Goal: Task Accomplishment & Management: Manage account settings

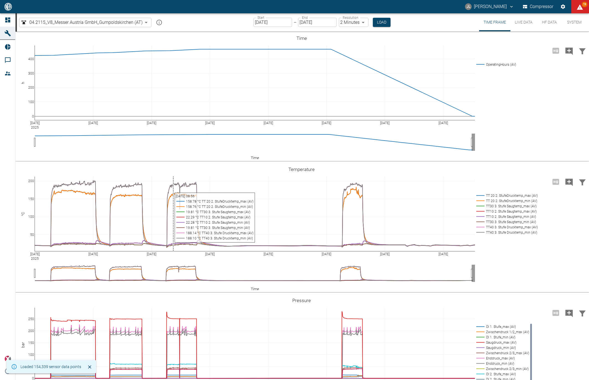
scroll to position [176, 0]
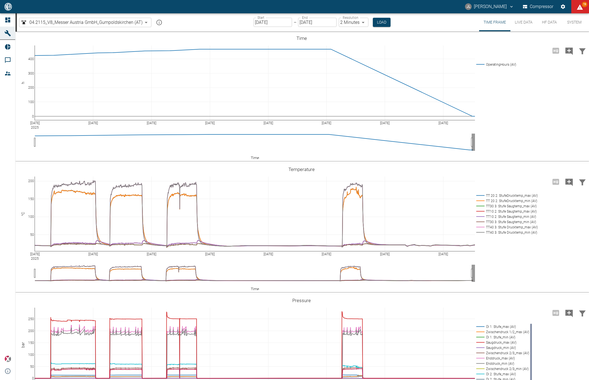
scroll to position [176, 0]
click at [126, 25] on body "JL Jonas Leuchtenberger Compressor 19 Dashboard Machines Reports Comments Membe…" at bounding box center [294, 190] width 589 height 380
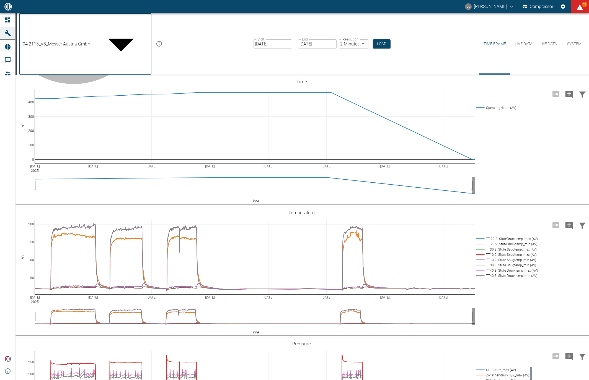
click at [120, 23] on body "JL Jonas Leuchtenberger Compressor 19 Dashboard Machines Reports Comments Membe…" at bounding box center [294, 190] width 589 height 380
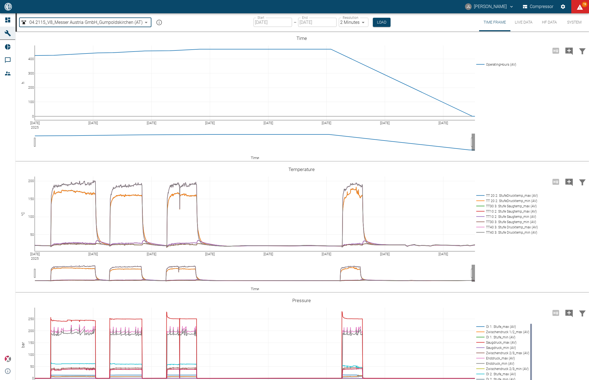
type input "d8d9df2c-2d10-4576-a248-f2db2d47b822"
type input "[DATE]"
type input "1sec"
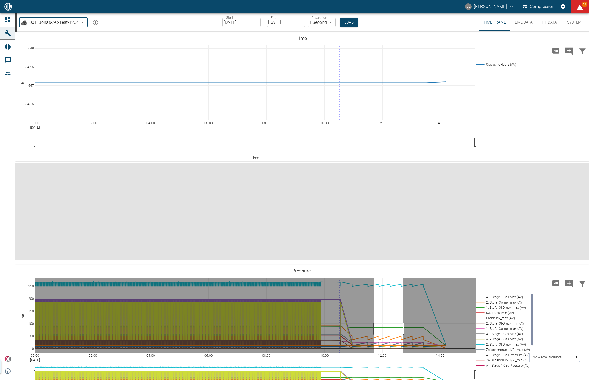
drag, startPoint x: 375, startPoint y: 227, endPoint x: 403, endPoint y: 227, distance: 28.8
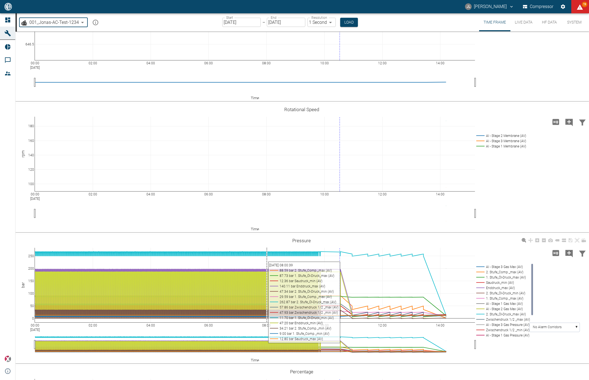
scroll to position [59, 0]
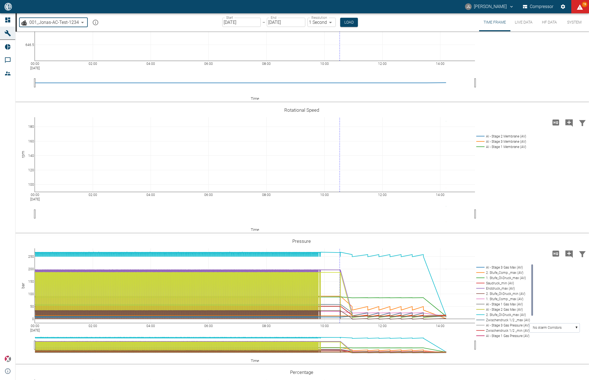
click at [522, 24] on button "Live Data" at bounding box center [524, 22] width 27 height 18
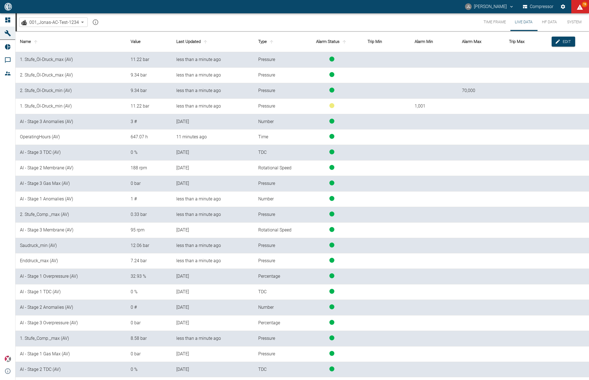
click at [197, 43] on th "Last Updated" at bounding box center [213, 41] width 82 height 21
click at [203, 42] on span "sort-time" at bounding box center [205, 41] width 7 height 5
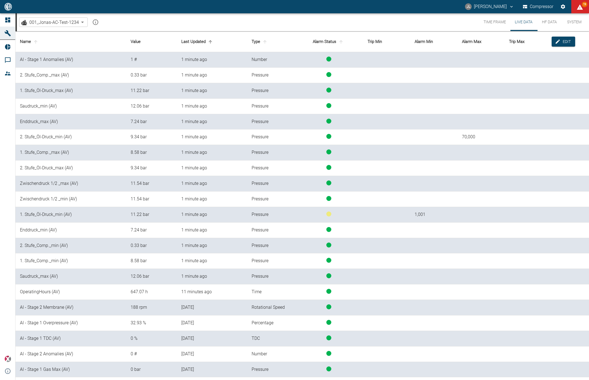
click at [497, 24] on button "Time Frame" at bounding box center [494, 22] width 31 height 18
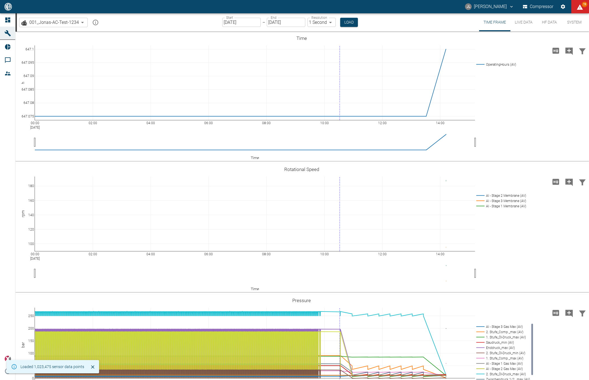
click at [542, 23] on button "HF Data" at bounding box center [549, 22] width 25 height 18
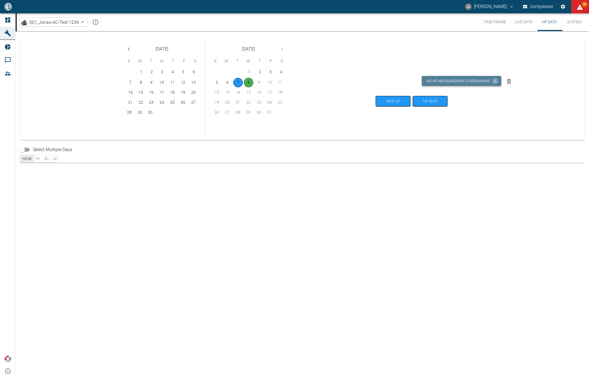
click at [488, 80] on button "No HF measurements remaining" at bounding box center [461, 81] width 79 height 10
click at [519, 21] on button "Live Data" at bounding box center [524, 22] width 27 height 18
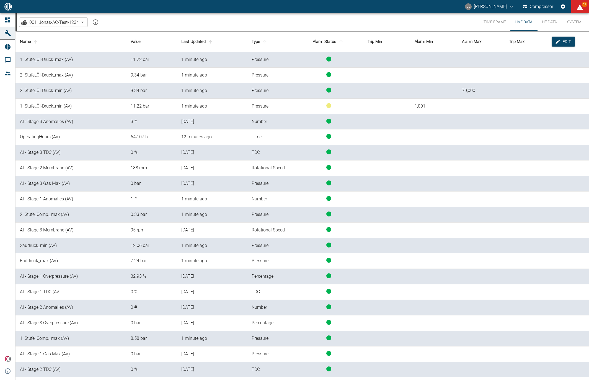
click at [487, 27] on button "Time Frame" at bounding box center [494, 22] width 31 height 18
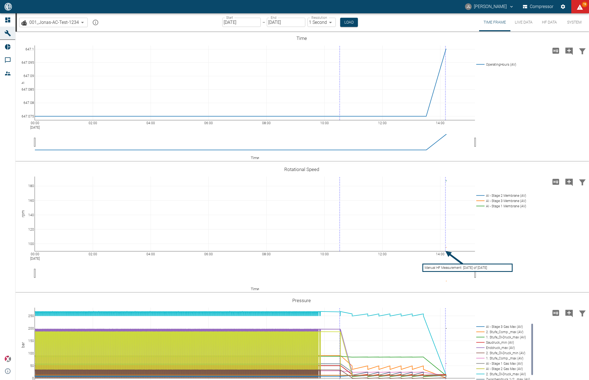
click at [526, 17] on button "Live Data" at bounding box center [524, 22] width 27 height 18
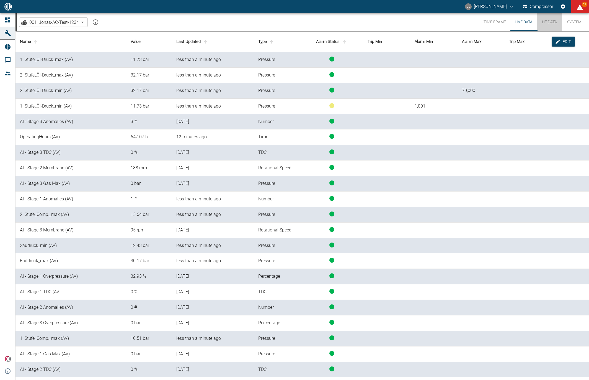
click at [543, 26] on button "HF Data" at bounding box center [549, 22] width 25 height 18
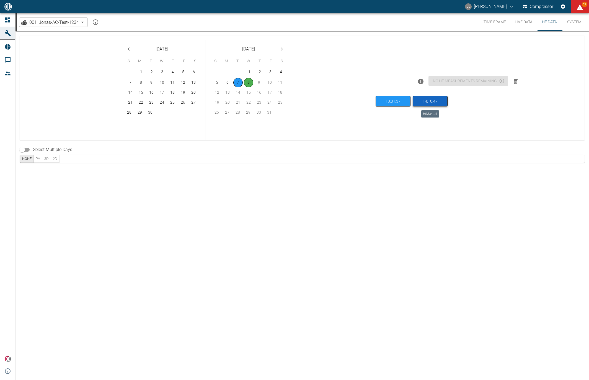
click at [431, 104] on button "14:10:47" at bounding box center [430, 101] width 35 height 11
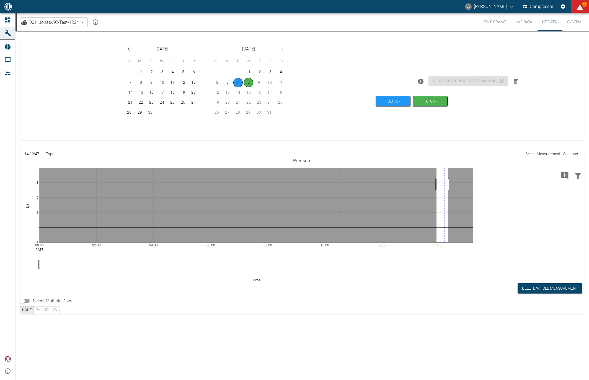
drag, startPoint x: 437, startPoint y: 184, endPoint x: 448, endPoint y: 184, distance: 11.4
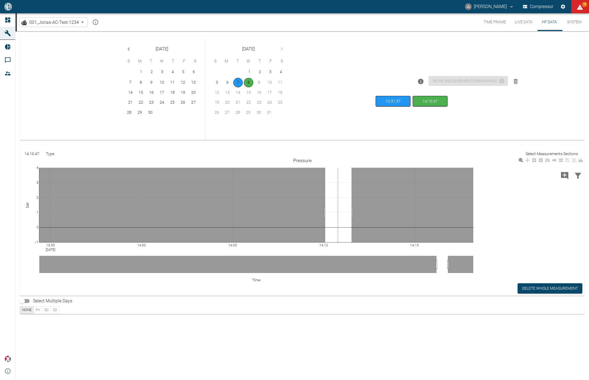
drag, startPoint x: 325, startPoint y: 213, endPoint x: 352, endPoint y: 215, distance: 26.4
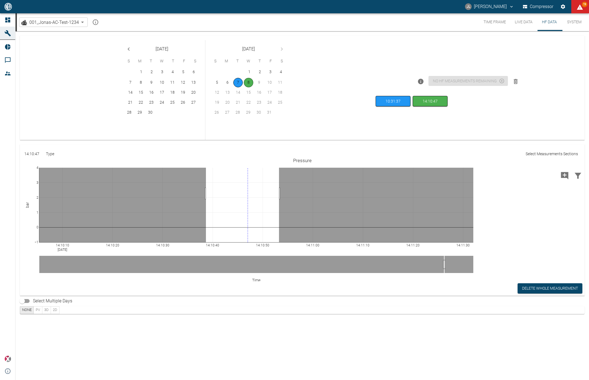
drag, startPoint x: 206, startPoint y: 193, endPoint x: 279, endPoint y: 196, distance: 73.2
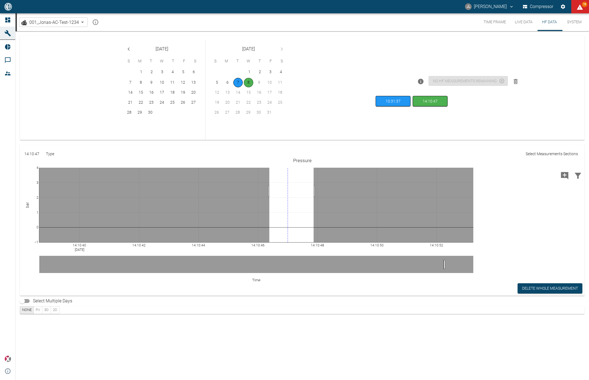
drag, startPoint x: 269, startPoint y: 191, endPoint x: 314, endPoint y: 195, distance: 44.5
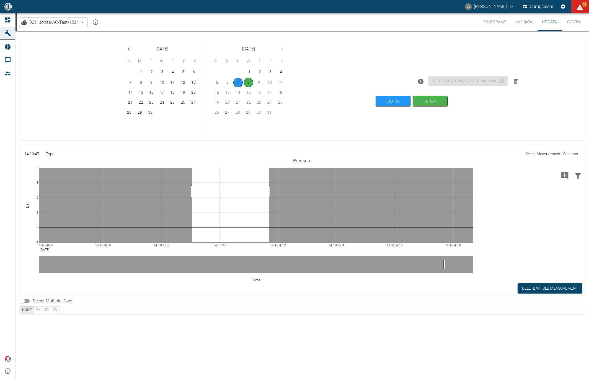
drag, startPoint x: 192, startPoint y: 191, endPoint x: 269, endPoint y: 191, distance: 76.7
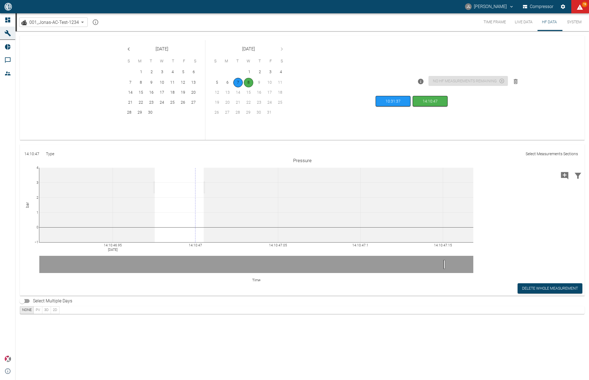
drag, startPoint x: 155, startPoint y: 187, endPoint x: 255, endPoint y: 187, distance: 100.0
drag, startPoint x: 153, startPoint y: 195, endPoint x: 294, endPoint y: 200, distance: 141.6
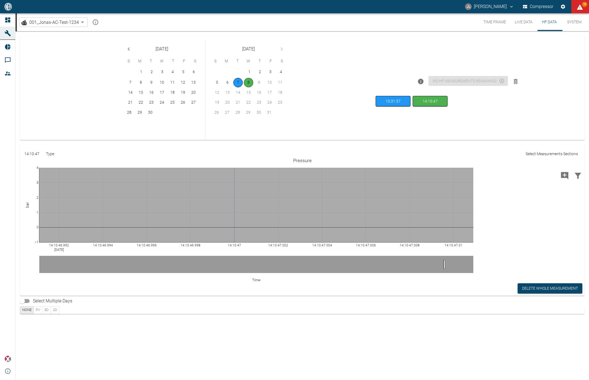
drag, startPoint x: 222, startPoint y: 204, endPoint x: 304, endPoint y: 204, distance: 82.0
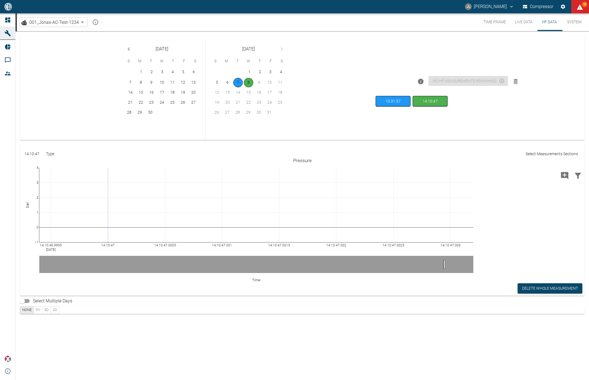
drag, startPoint x: 77, startPoint y: 214, endPoint x: 185, endPoint y: 210, distance: 107.8
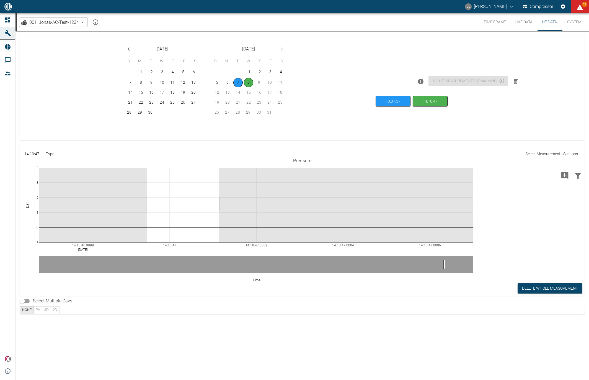
drag, startPoint x: 147, startPoint y: 204, endPoint x: 243, endPoint y: 205, distance: 95.3
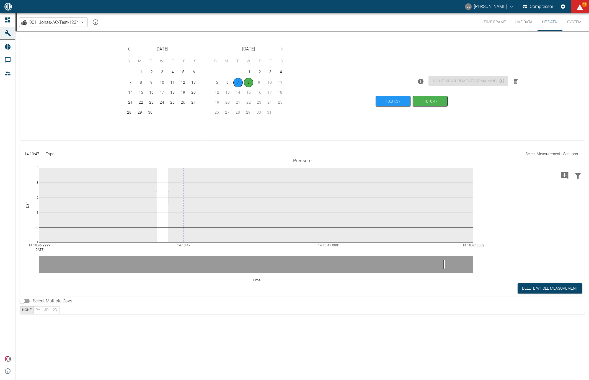
drag, startPoint x: 157, startPoint y: 197, endPoint x: 260, endPoint y: 197, distance: 103.0
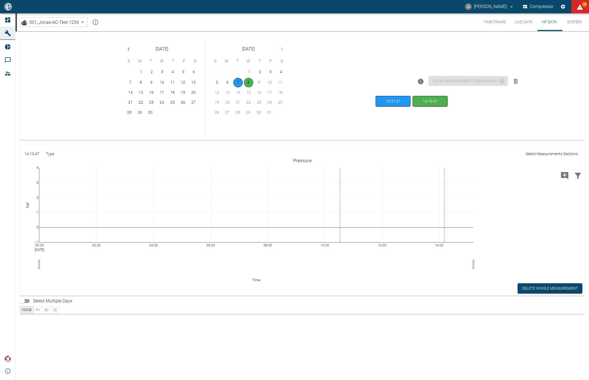
click at [493, 22] on button "Time Frame" at bounding box center [494, 22] width 31 height 18
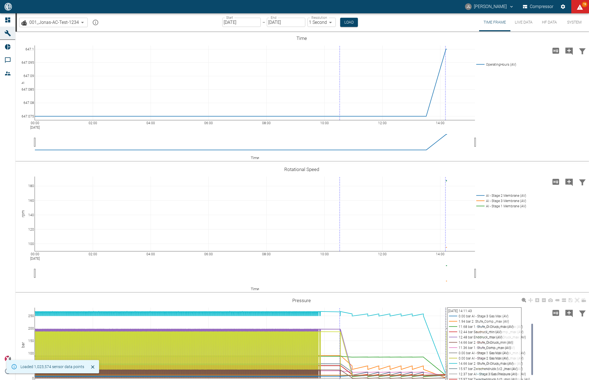
scroll to position [64, 0]
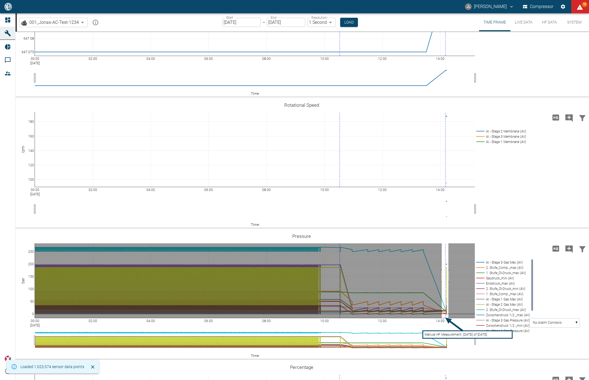
drag, startPoint x: 442, startPoint y: 276, endPoint x: 449, endPoint y: 276, distance: 7.2
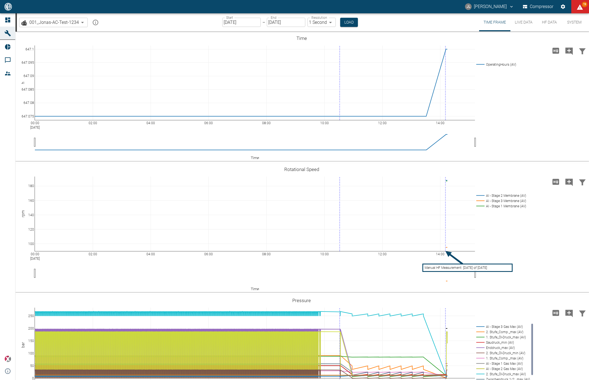
scroll to position [64, 0]
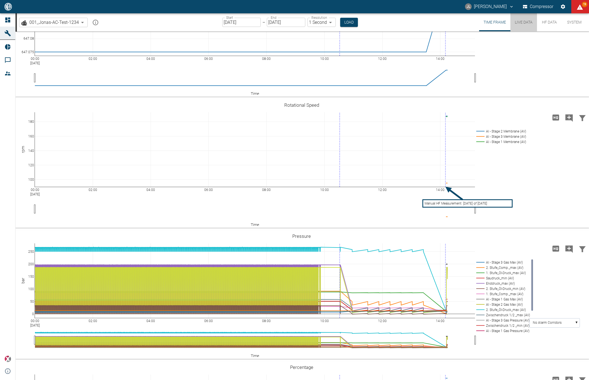
click at [524, 23] on button "Live Data" at bounding box center [524, 22] width 27 height 18
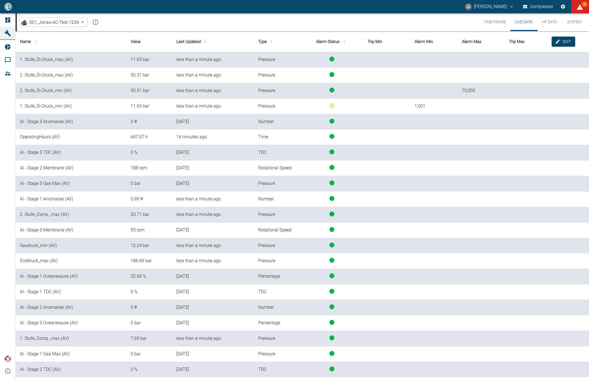
click at [549, 23] on button "HF Data" at bounding box center [549, 22] width 25 height 18
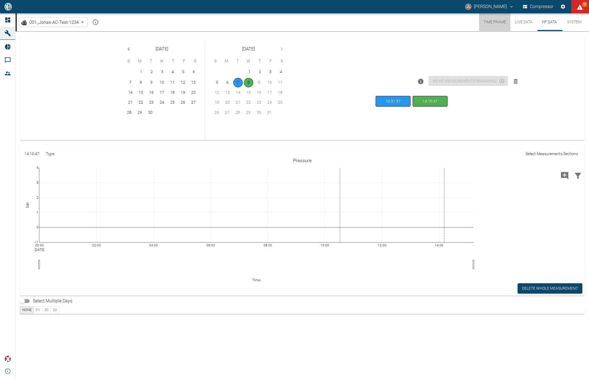
click at [494, 21] on button "Time Frame" at bounding box center [494, 22] width 31 height 18
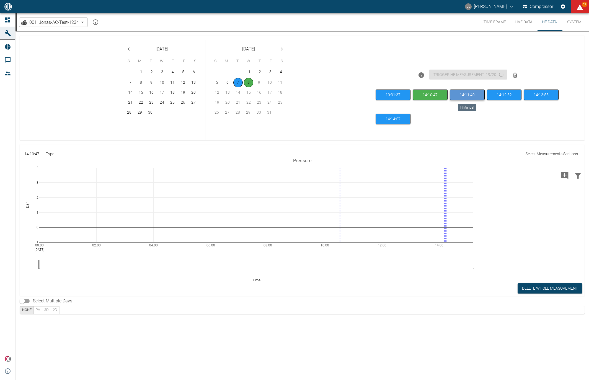
click at [475, 96] on button "14:11:49" at bounding box center [467, 94] width 35 height 11
click at [501, 96] on button "14:12:52" at bounding box center [504, 94] width 35 height 11
click at [532, 212] on div "00:00 Oct 8, 2025 02:00 04:00 06:00 08:00 10:00 12:00 14:00 −1 0 1 2 3 4 Pressu…" at bounding box center [302, 218] width 565 height 125
click at [534, 93] on button "14:13:55" at bounding box center [541, 94] width 35 height 11
click at [408, 96] on button "10:31:37" at bounding box center [393, 94] width 35 height 11
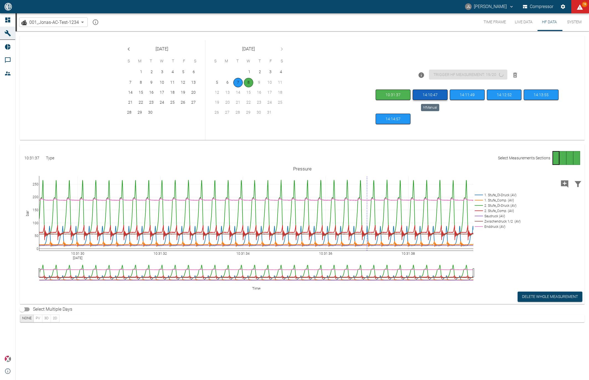
click at [422, 96] on button "14:10:47" at bounding box center [430, 94] width 35 height 11
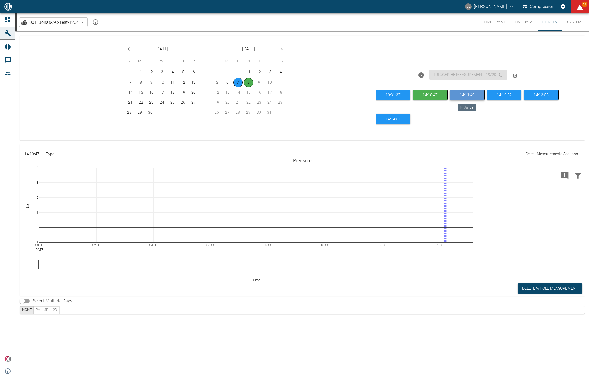
click at [468, 94] on button "14:11:49" at bounding box center [467, 94] width 35 height 11
click at [499, 98] on button "14:12:52" at bounding box center [504, 94] width 35 height 11
click at [394, 119] on button "14:14:57" at bounding box center [393, 119] width 35 height 11
click at [390, 92] on button "10:31:37" at bounding box center [393, 94] width 35 height 11
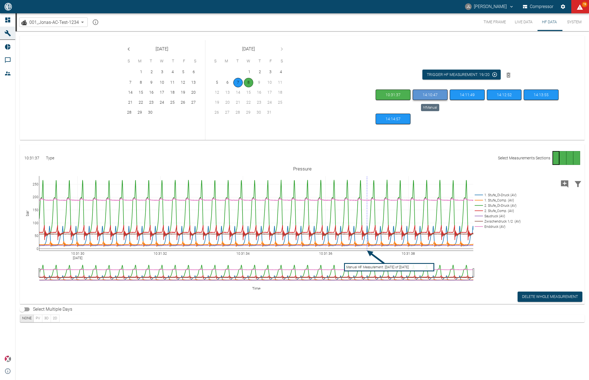
click at [429, 97] on button "14:10:47" at bounding box center [430, 94] width 35 height 11
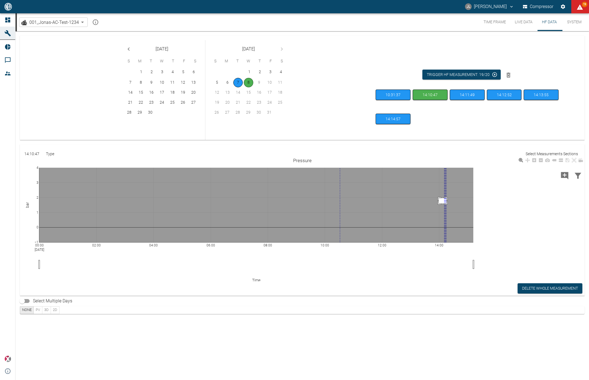
drag, startPoint x: 447, startPoint y: 198, endPoint x: 439, endPoint y: 203, distance: 9.4
drag, startPoint x: 441, startPoint y: 201, endPoint x: 449, endPoint y: 201, distance: 8.0
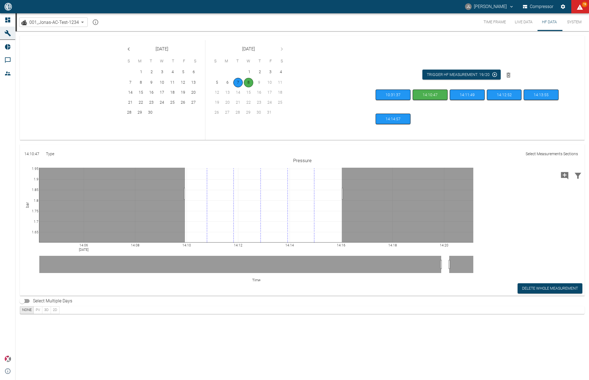
drag, startPoint x: 185, startPoint y: 194, endPoint x: 342, endPoint y: 197, distance: 157.0
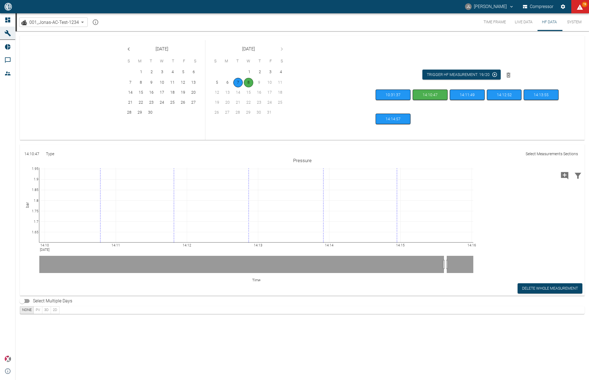
click at [430, 95] on button "14:10:47" at bounding box center [430, 94] width 35 height 11
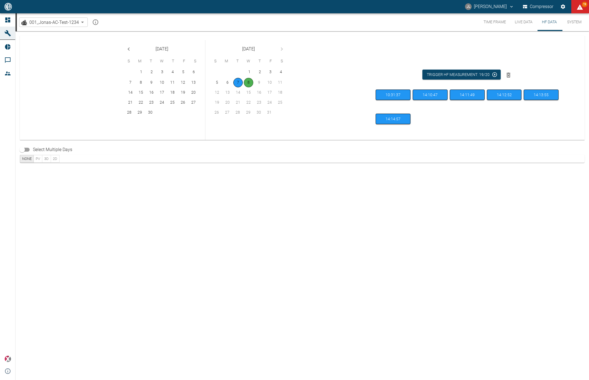
click at [430, 95] on button "14:10:47" at bounding box center [430, 94] width 35 height 11
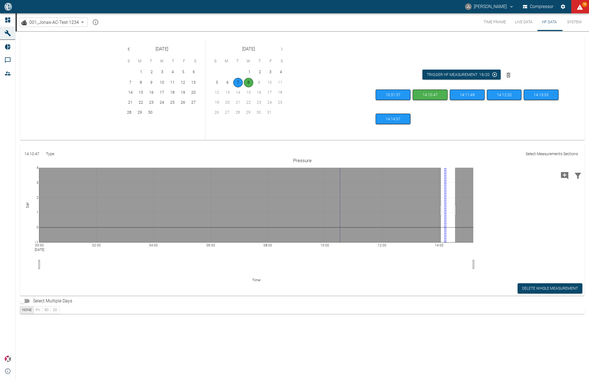
drag, startPoint x: 441, startPoint y: 210, endPoint x: 455, endPoint y: 211, distance: 13.9
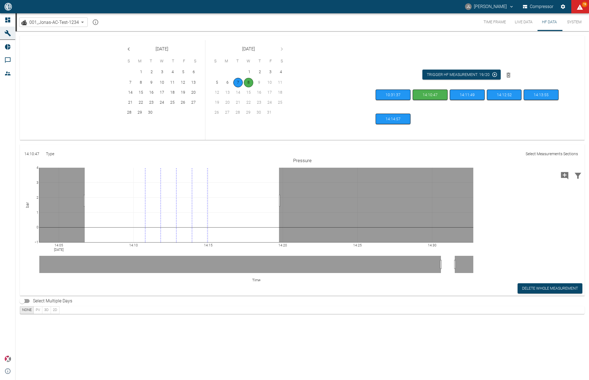
drag, startPoint x: 85, startPoint y: 200, endPoint x: 279, endPoint y: 205, distance: 194.2
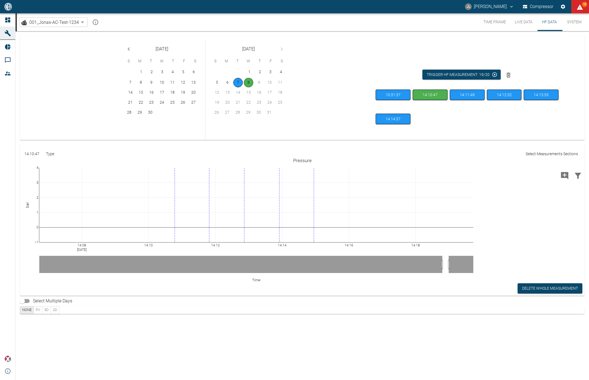
drag, startPoint x: 336, startPoint y: 203, endPoint x: 334, endPoint y: 206, distance: 3.7
click at [402, 41] on div "September 2025 S M T W T F S 1 2 3 4 5 6 7 8 9 10 11 12 13 14 15 16 17 18 19 20…" at bounding box center [300, 90] width 569 height 100
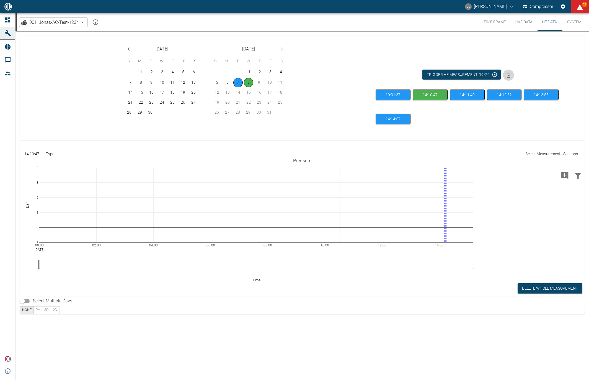
click at [507, 75] on icon "Delete HF captures" at bounding box center [509, 75] width 4 height 5
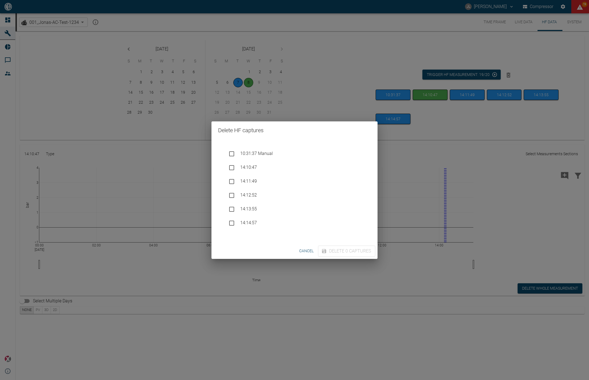
click at [248, 154] on span "10:31:37 Manual" at bounding box center [300, 153] width 120 height 6
checkbox input "true"
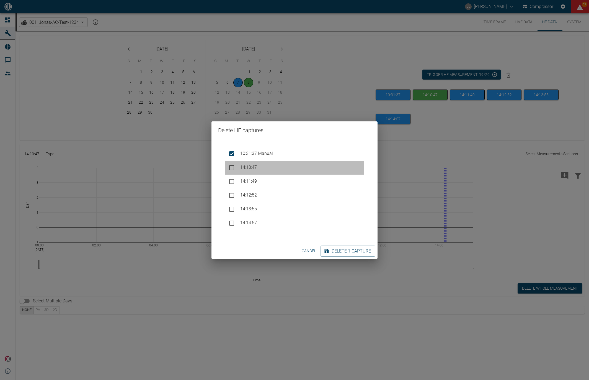
click at [248, 168] on span "14:10:47" at bounding box center [300, 167] width 120 height 6
checkbox input "true"
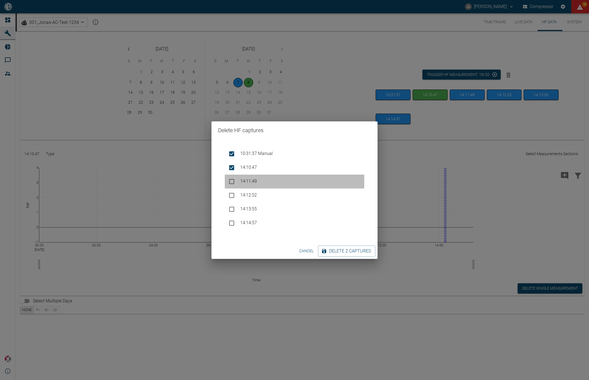
click at [246, 177] on div "14:11:49" at bounding box center [295, 181] width 140 height 14
checkbox input "true"
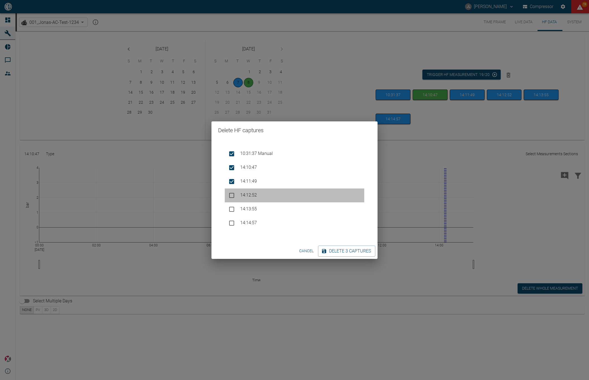
click at [246, 192] on div "14:12:52" at bounding box center [295, 195] width 140 height 14
checkbox input "true"
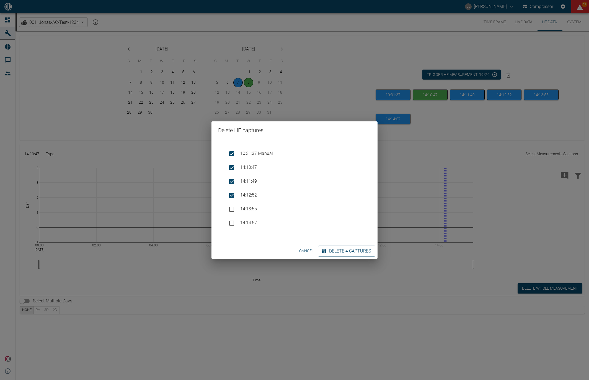
click at [246, 207] on span "14:13:55" at bounding box center [300, 209] width 120 height 6
checkbox input "true"
click at [246, 218] on div "14:14:57" at bounding box center [295, 223] width 140 height 14
checkbox input "true"
click at [345, 250] on button "Delete 6 captures" at bounding box center [346, 250] width 57 height 11
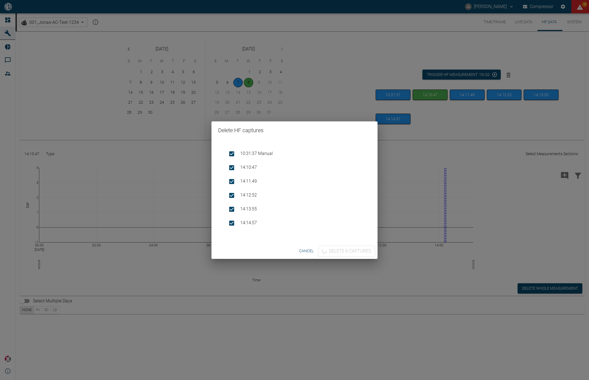
checkbox input "false"
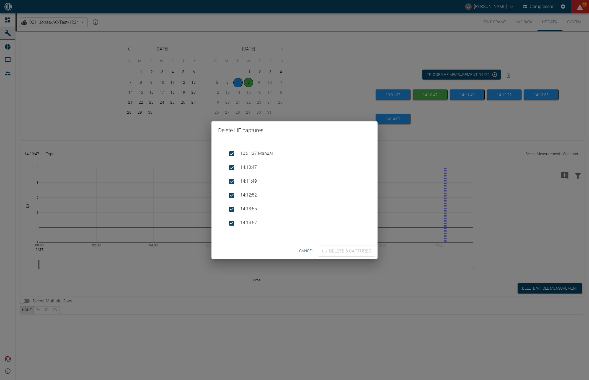
checkbox input "false"
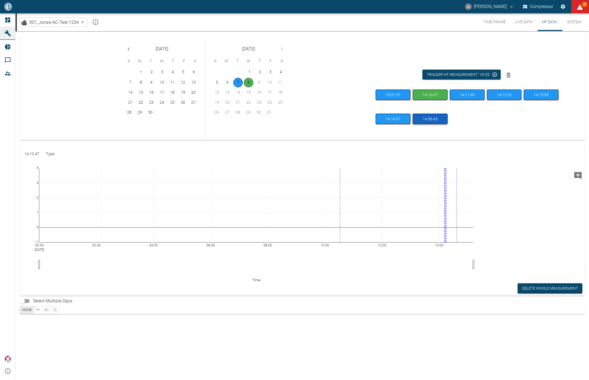
click at [434, 117] on button "14:36:43" at bounding box center [430, 119] width 35 height 11
click at [430, 120] on button "14:36:43" at bounding box center [430, 119] width 35 height 11
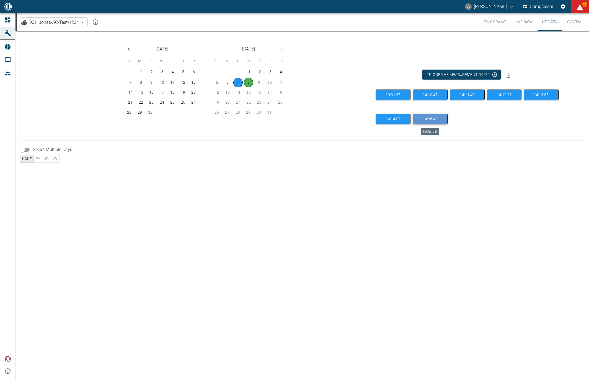
click at [430, 120] on button "14:36:43" at bounding box center [430, 119] width 35 height 11
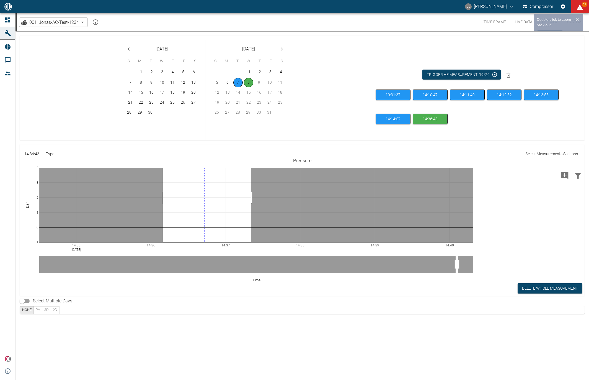
drag, startPoint x: 163, startPoint y: 197, endPoint x: 251, endPoint y: 200, distance: 88.4
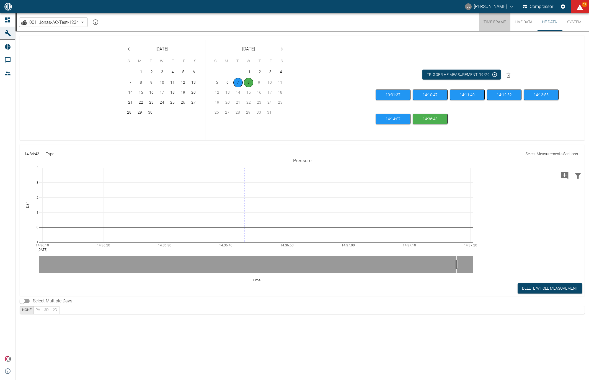
click at [492, 23] on button "Time Frame" at bounding box center [494, 22] width 31 height 18
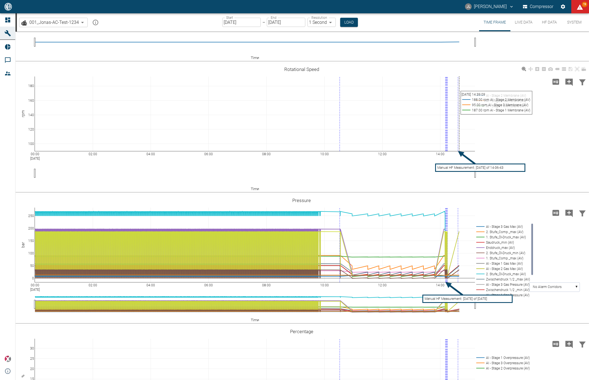
scroll to position [116, 0]
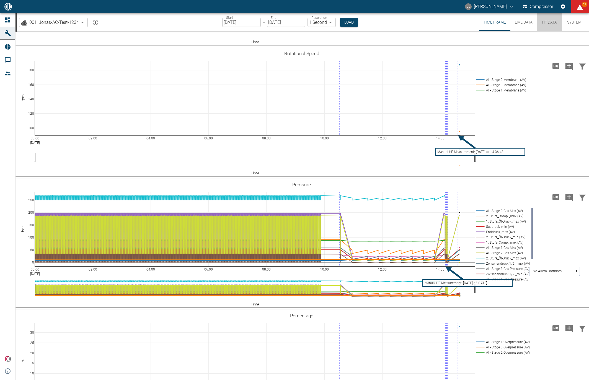
click at [547, 25] on button "HF Data" at bounding box center [549, 22] width 25 height 18
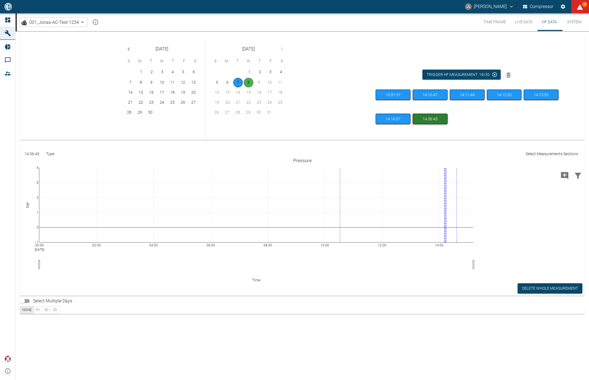
click at [431, 123] on button "14:36:43" at bounding box center [430, 119] width 35 height 11
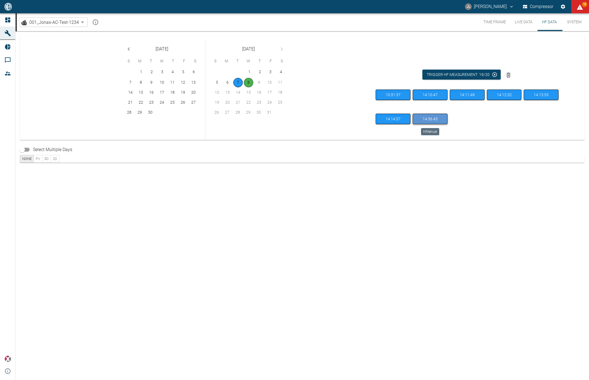
click at [431, 122] on button "14:36:43" at bounding box center [430, 119] width 35 height 11
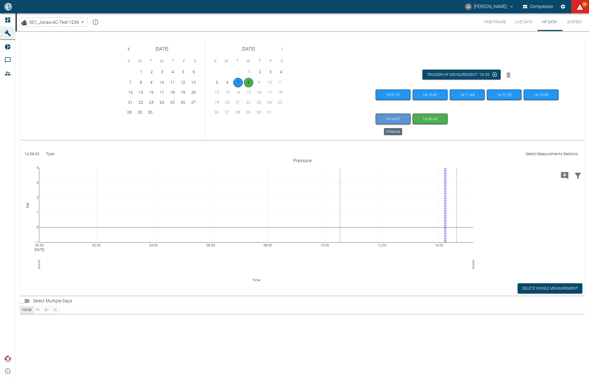
click at [400, 118] on button "14:14:57" at bounding box center [393, 119] width 35 height 11
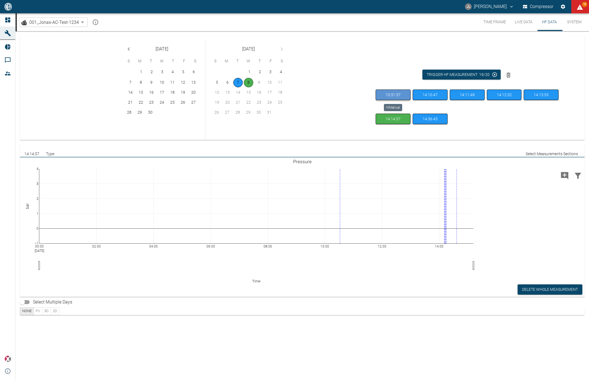
click at [400, 97] on button "10:31:37" at bounding box center [393, 94] width 35 height 11
click at [400, 120] on button "14:14:57" at bounding box center [393, 119] width 35 height 11
click at [423, 98] on button "14:10:47" at bounding box center [430, 94] width 35 height 11
click at [388, 97] on button "10:31:37" at bounding box center [393, 94] width 35 height 11
click at [406, 117] on button "14:14:57" at bounding box center [393, 119] width 35 height 11
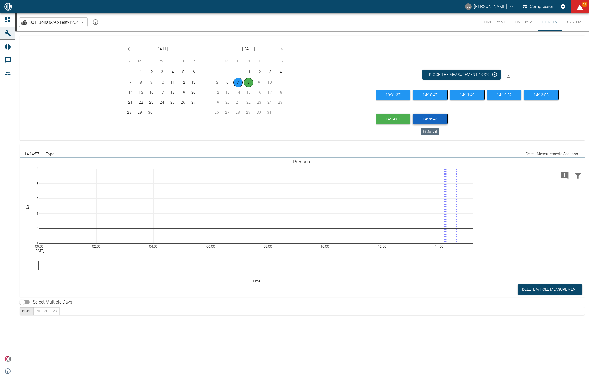
click at [439, 117] on button "14:36:43" at bounding box center [430, 119] width 35 height 11
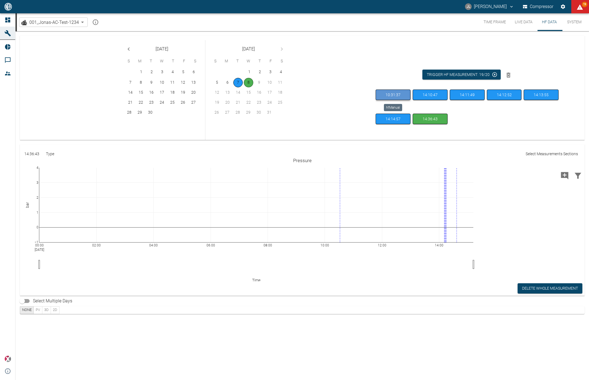
click at [403, 92] on button "10:31:37" at bounding box center [393, 94] width 35 height 11
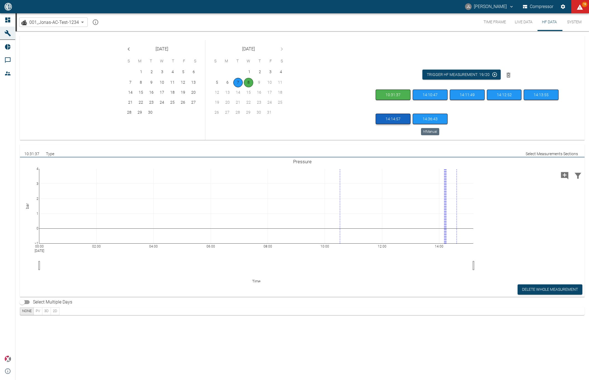
click at [406, 120] on button "14:14:57" at bounding box center [393, 119] width 35 height 11
click at [423, 120] on button "14:36:43" at bounding box center [430, 119] width 35 height 11
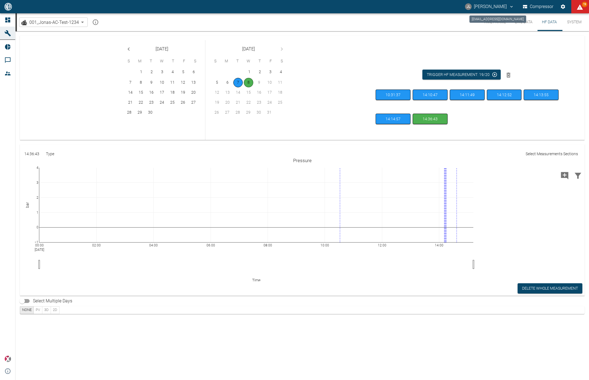
click at [491, 19] on div "ai-cas@nea-x.net" at bounding box center [498, 19] width 57 height 7
click at [492, 28] on button "Time Frame" at bounding box center [494, 22] width 31 height 18
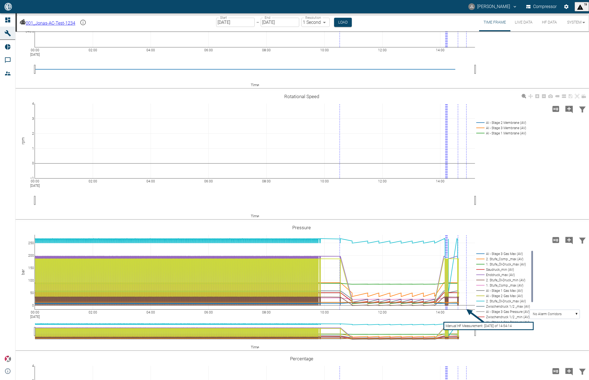
scroll to position [70, 0]
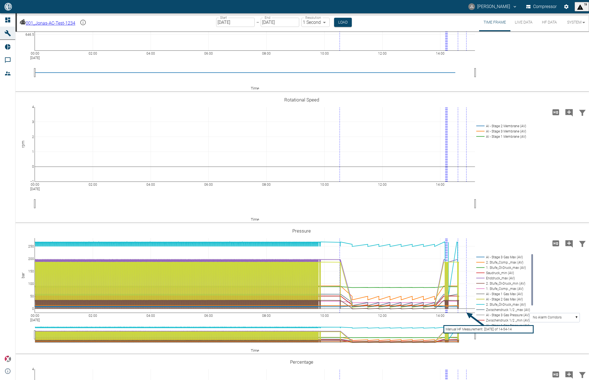
click at [549, 25] on button "HF Data" at bounding box center [549, 22] width 25 height 18
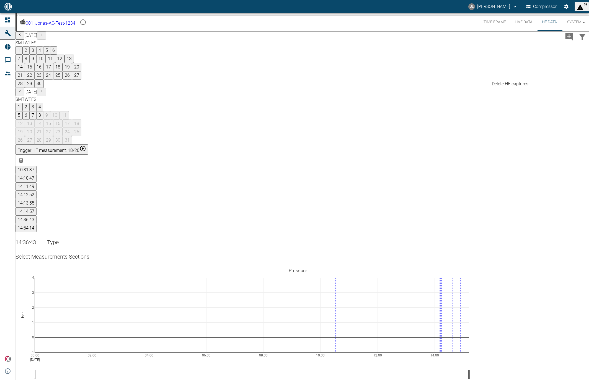
click at [23, 158] on icon "Delete HF captures" at bounding box center [21, 160] width 4 height 5
checkbox input "true"
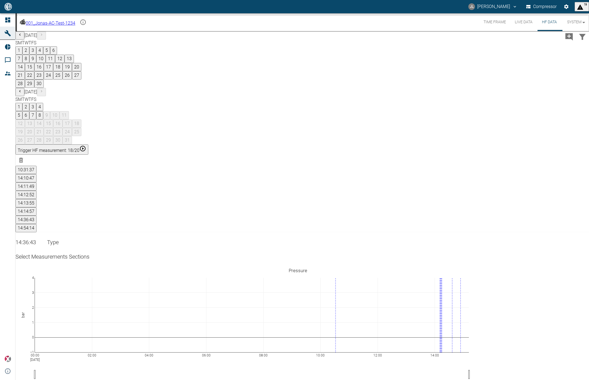
checkbox input "true"
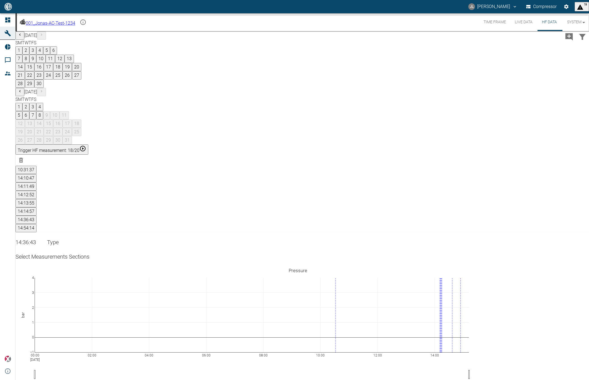
checkbox input "true"
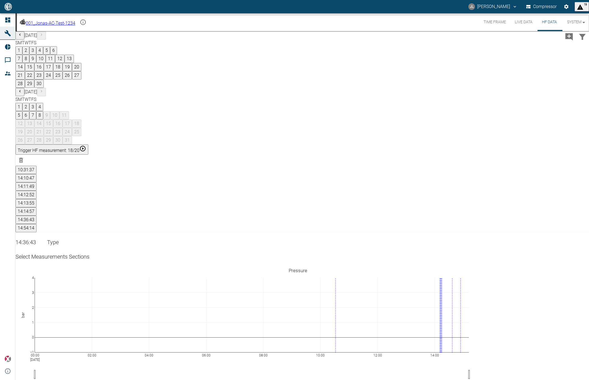
checkbox input "true"
checkbox input "false"
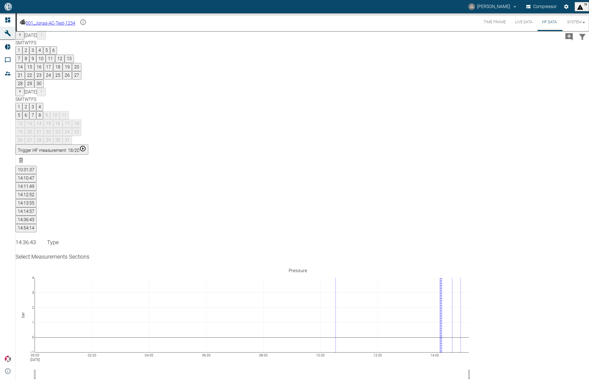
checkbox input "false"
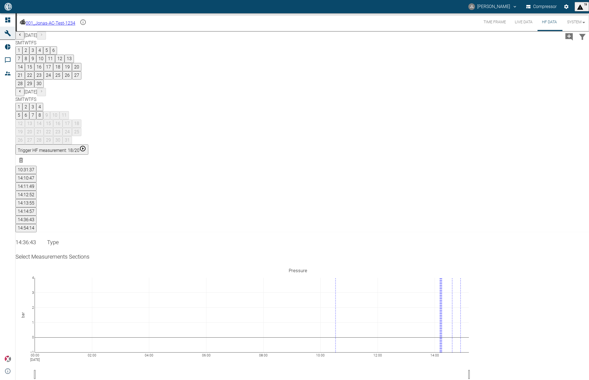
checkbox input "false"
click at [519, 26] on button "Live Data" at bounding box center [524, 22] width 27 height 18
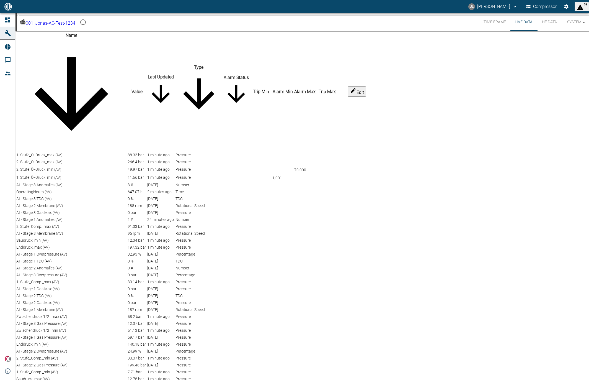
click at [271, 184] on div at bounding box center [261, 184] width 21 height 1
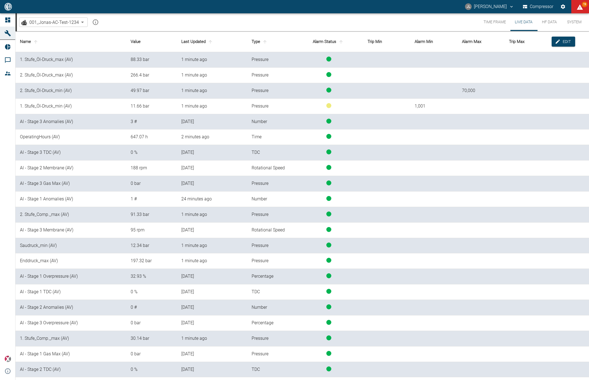
click at [492, 25] on button "Time Frame" at bounding box center [494, 22] width 31 height 18
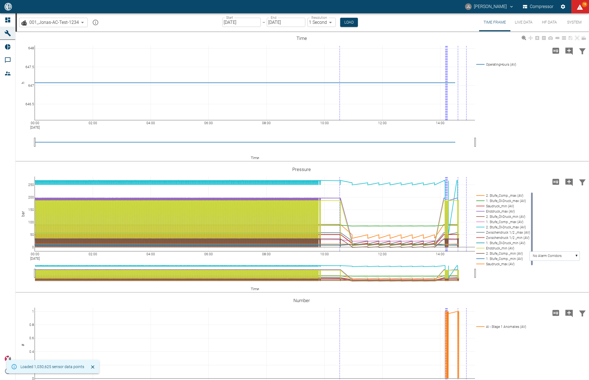
click at [507, 111] on div "00:00 Oct 8, 2025 02:00 04:00 06:00 08:00 10:00 12:00 14:00 646.5 647 647.5 648…" at bounding box center [302, 96] width 572 height 125
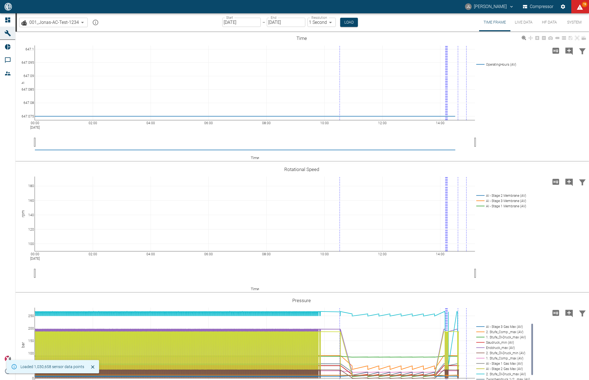
scroll to position [48, 0]
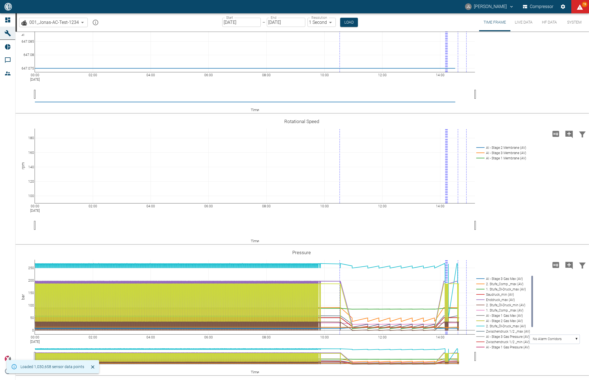
click at [550, 26] on button "HF Data" at bounding box center [549, 22] width 25 height 18
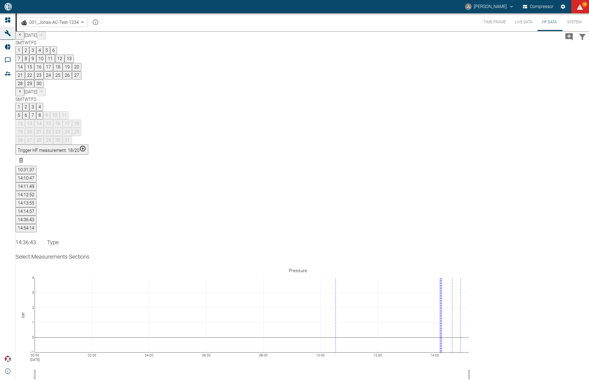
click at [509, 166] on div "10:31:37 14:10:47 14:11:49 14:12:52 14:13:55 14:14:57 14:36:43 14:54:14" at bounding box center [303, 199] width 574 height 66
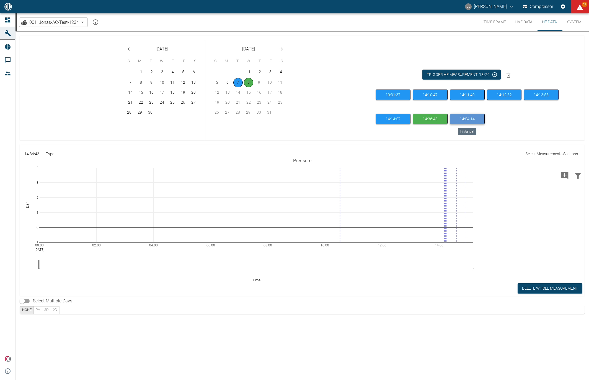
click at [481, 121] on button "14:54:14" at bounding box center [467, 119] width 35 height 11
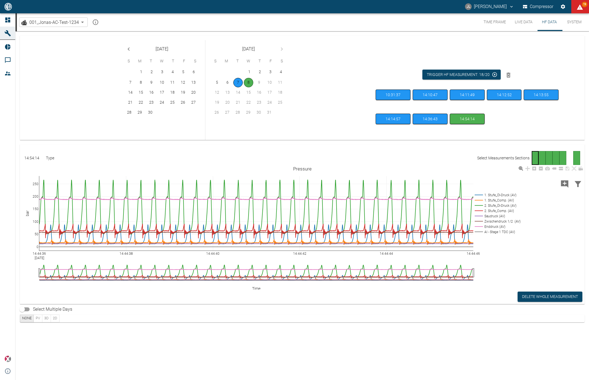
click at [498, 231] on rect at bounding box center [496, 231] width 47 height 5
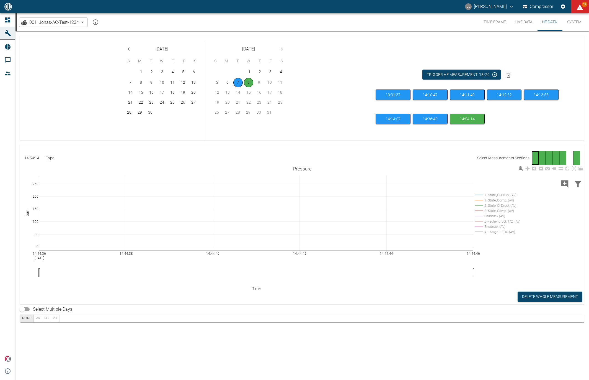
click at [498, 231] on rect at bounding box center [496, 231] width 47 height 5
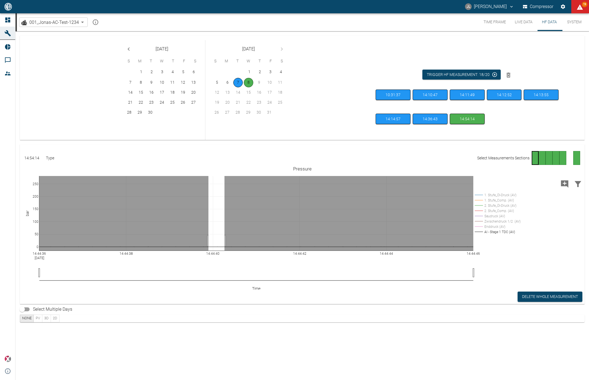
drag, startPoint x: 209, startPoint y: 241, endPoint x: 226, endPoint y: 241, distance: 17.4
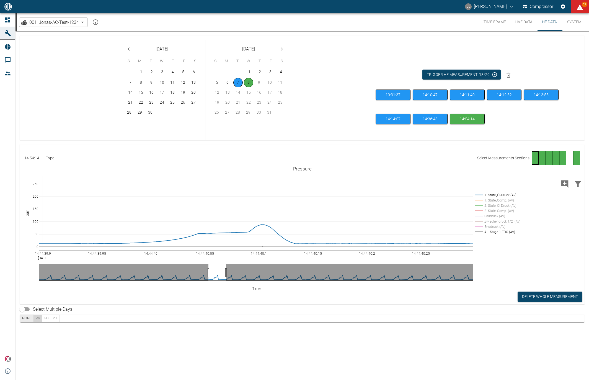
click at [39, 316] on button "PV" at bounding box center [38, 318] width 9 height 8
click at [27, 307] on input "Select Multiple Days" at bounding box center [22, 309] width 32 height 11
click at [27, 307] on input "Select Multiple Days" at bounding box center [28, 309] width 32 height 11
checkbox input "false"
click at [517, 22] on button "Live Data" at bounding box center [524, 22] width 27 height 18
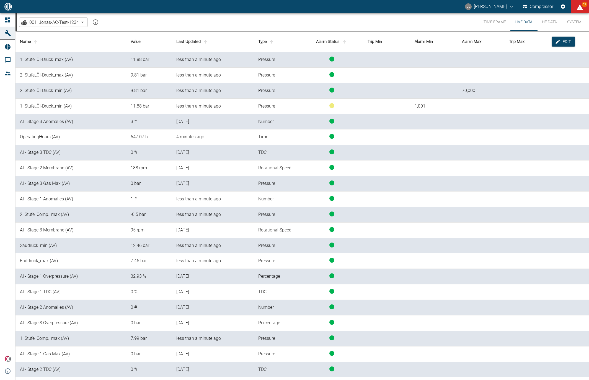
click at [199, 40] on th "Last Updated" at bounding box center [213, 41] width 82 height 21
click at [204, 42] on icon "sort-time" at bounding box center [205, 41] width 5 height 5
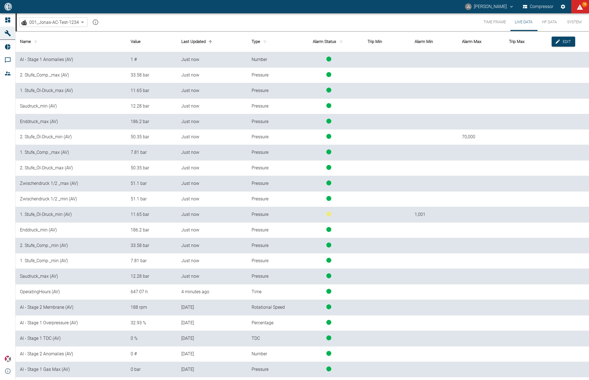
click at [552, 24] on button "HF Data" at bounding box center [549, 22] width 25 height 18
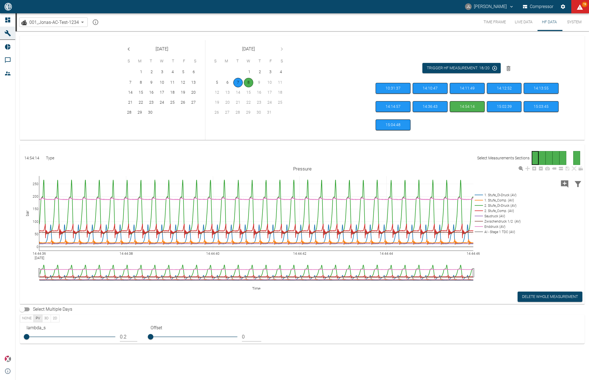
click at [505, 194] on rect at bounding box center [496, 194] width 47 height 5
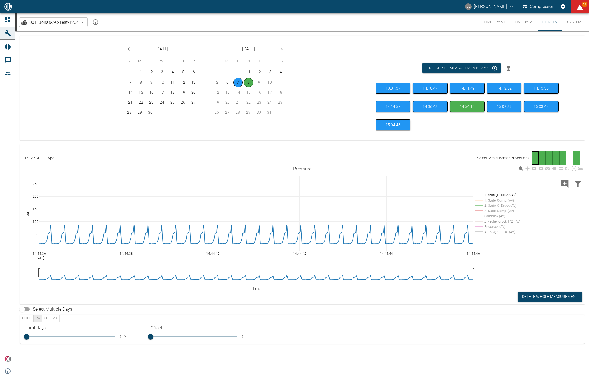
click at [496, 209] on rect at bounding box center [496, 210] width 47 height 5
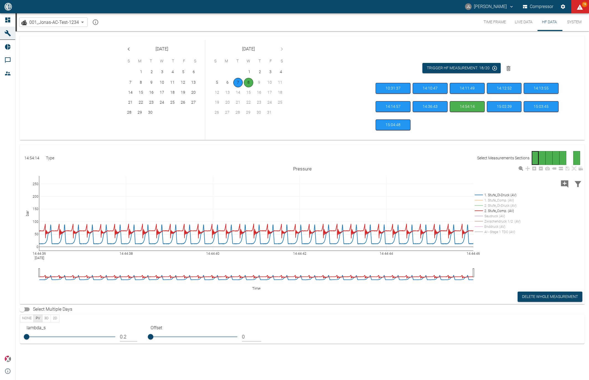
click at [496, 206] on rect at bounding box center [496, 205] width 47 height 5
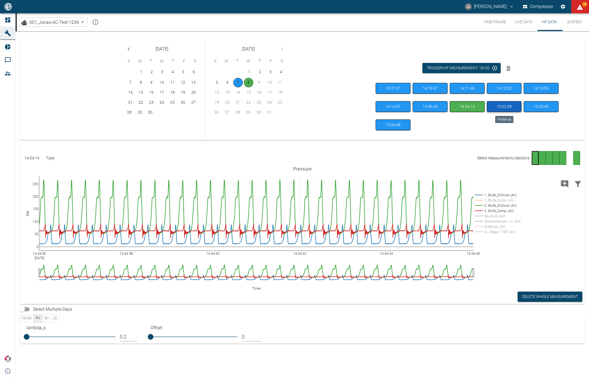
click at [506, 104] on button "15:02:39" at bounding box center [504, 106] width 35 height 11
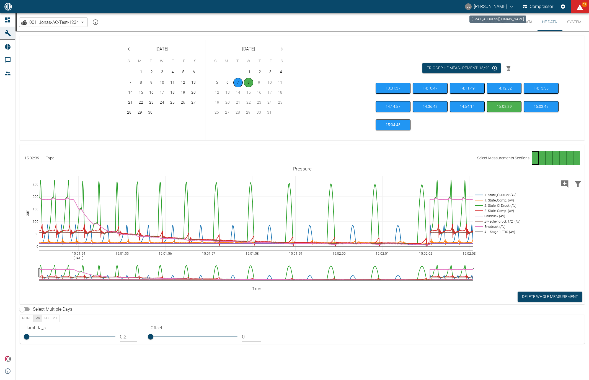
click at [488, 18] on div "ai-cas@nea-x.net" at bounding box center [498, 19] width 57 height 7
click at [482, 25] on button "Time Frame" at bounding box center [494, 22] width 31 height 18
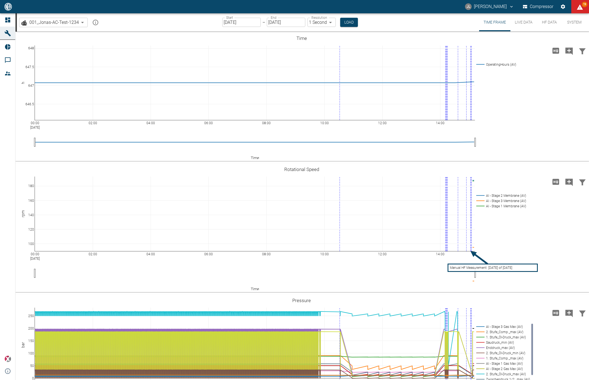
scroll to position [307, 0]
